Goal: Find specific page/section: Find specific page/section

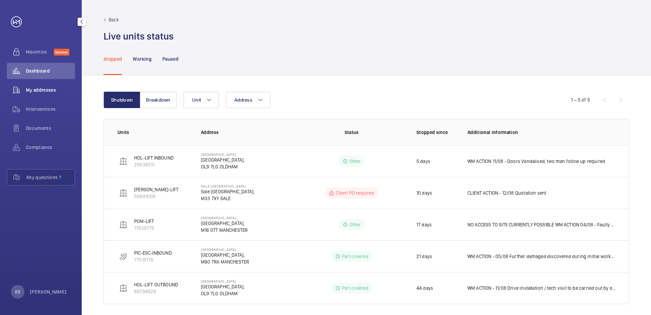
click at [30, 89] on span "My addresses" at bounding box center [50, 90] width 49 height 7
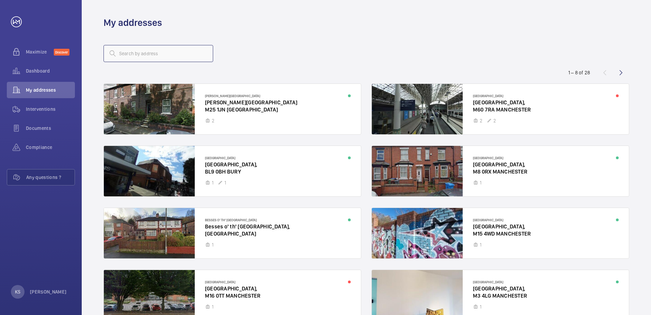
click at [169, 60] on input "text" at bounding box center [159, 53] width 110 height 17
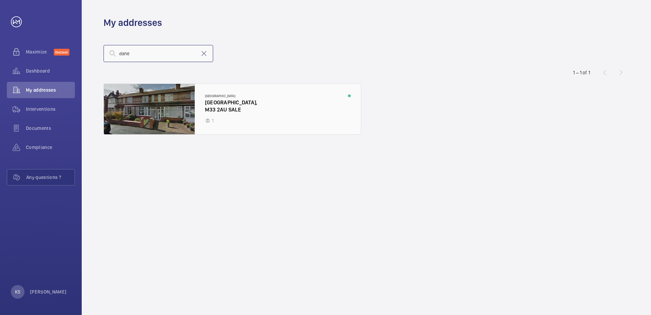
type input "dane"
click at [186, 101] on div at bounding box center [232, 109] width 257 height 50
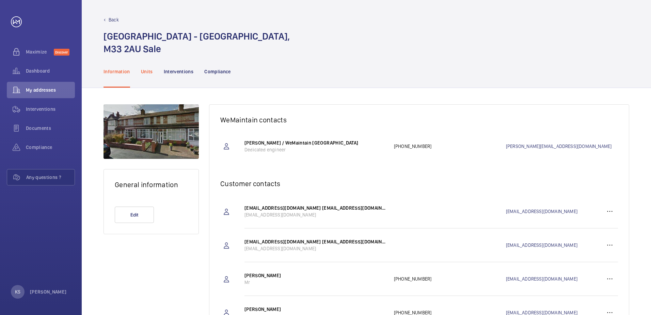
click at [152, 74] on p "Units" at bounding box center [147, 71] width 12 height 7
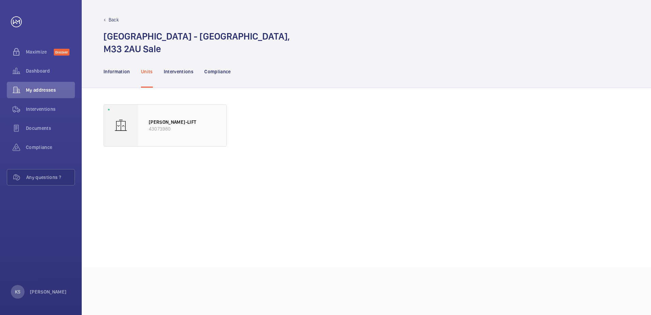
click at [163, 110] on div "[PERSON_NAME]-LIFT 43073980" at bounding box center [182, 126] width 89 height 42
